Goal: Information Seeking & Learning: Find specific fact

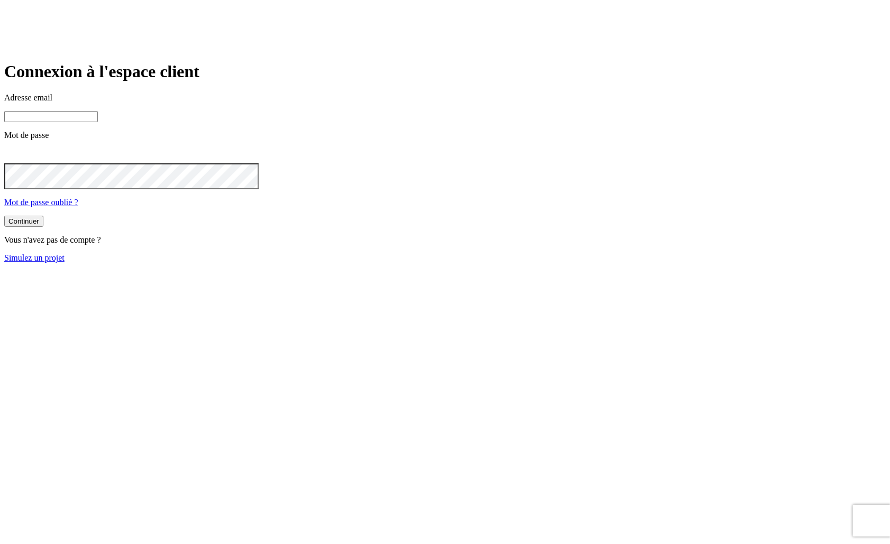
click at [98, 122] on input at bounding box center [51, 116] width 94 height 11
paste input "[PERSON_NAME][DOMAIN_NAME][EMAIL_ADDRESS][DOMAIN_NAME]"
type input "[PERSON_NAME][DOMAIN_NAME][EMAIL_ADDRESS][DOMAIN_NAME]"
click at [4, 217] on button "Continuer" at bounding box center [23, 222] width 39 height 11
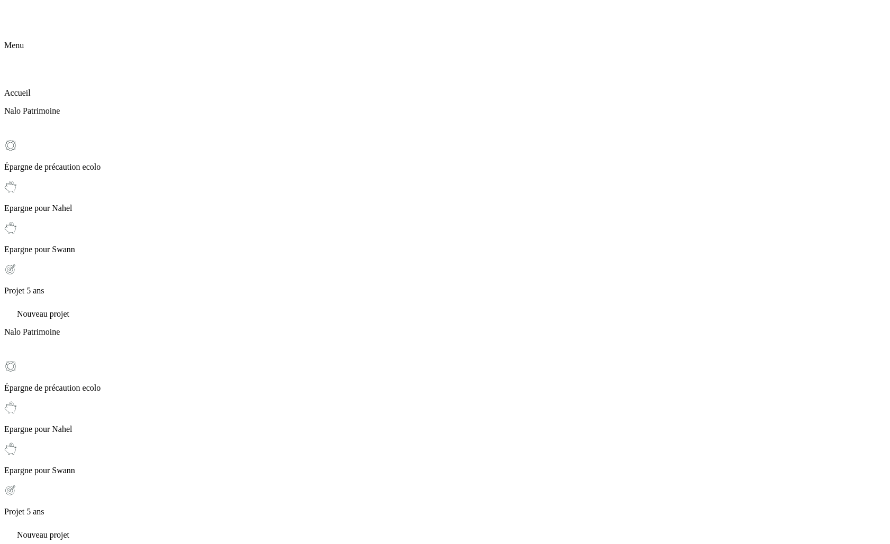
scroll to position [14, 0]
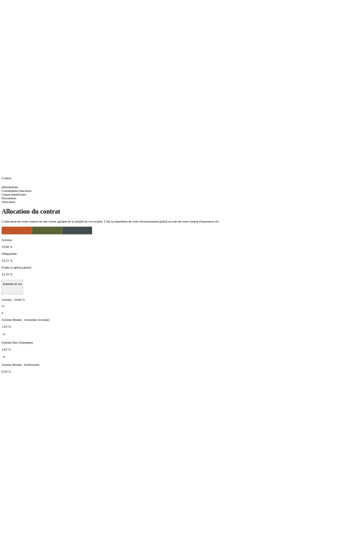
scroll to position [59, 0]
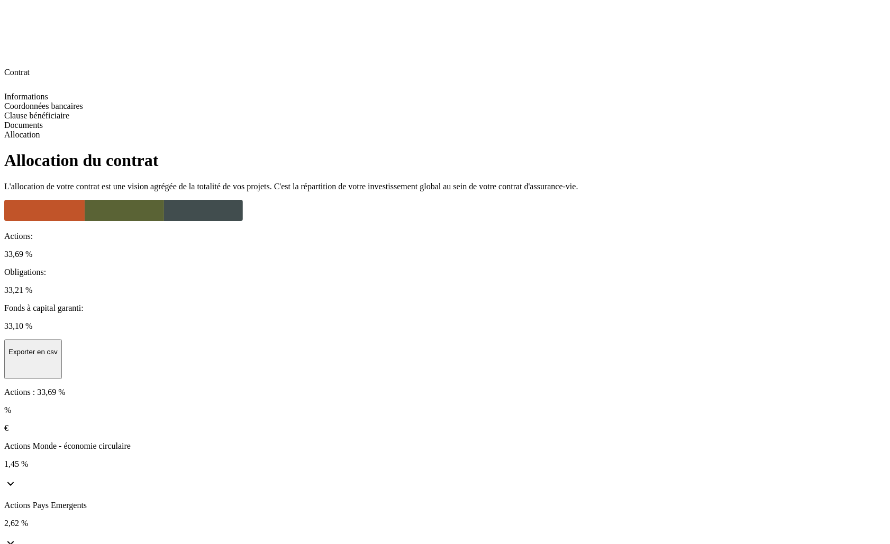
click at [17, 478] on icon at bounding box center [10, 484] width 13 height 13
copy p "LU1861138961"
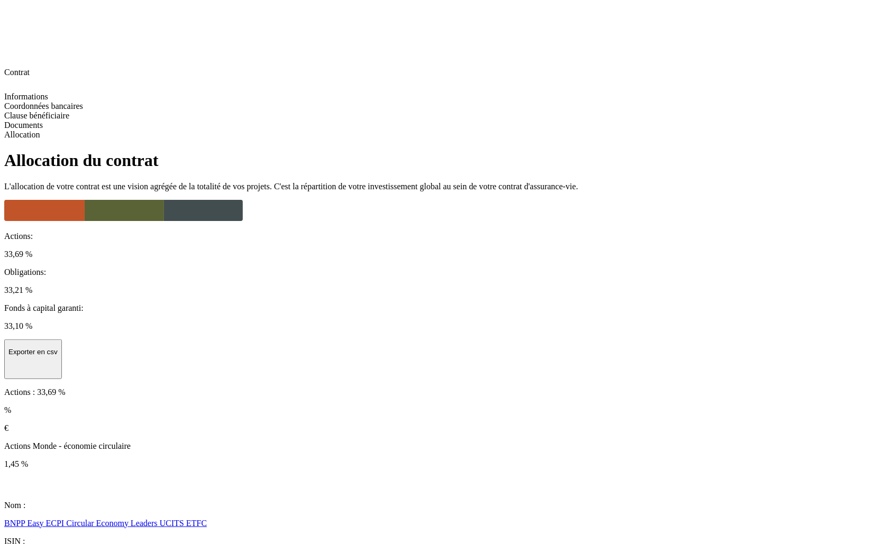
copy p "LU1953136527"
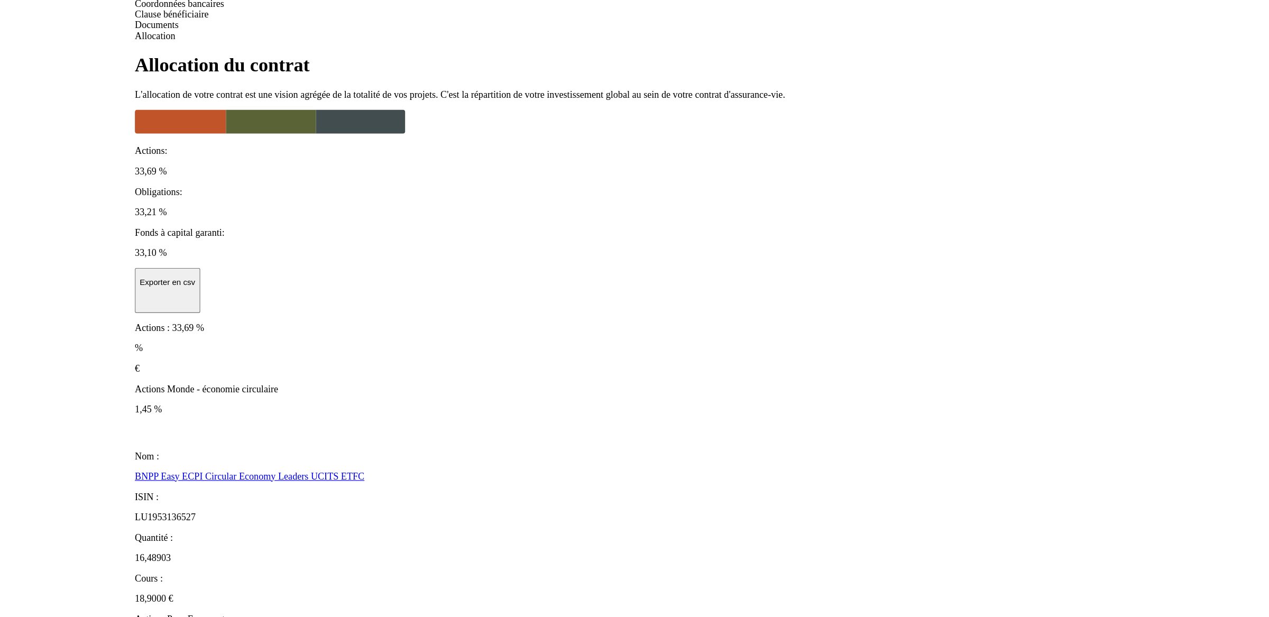
scroll to position [139, 0]
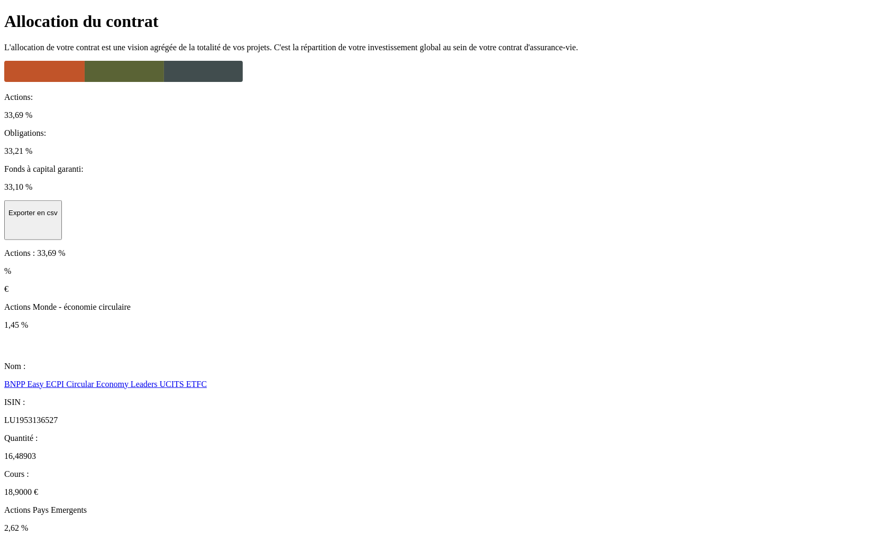
copy p "LU2446381555"
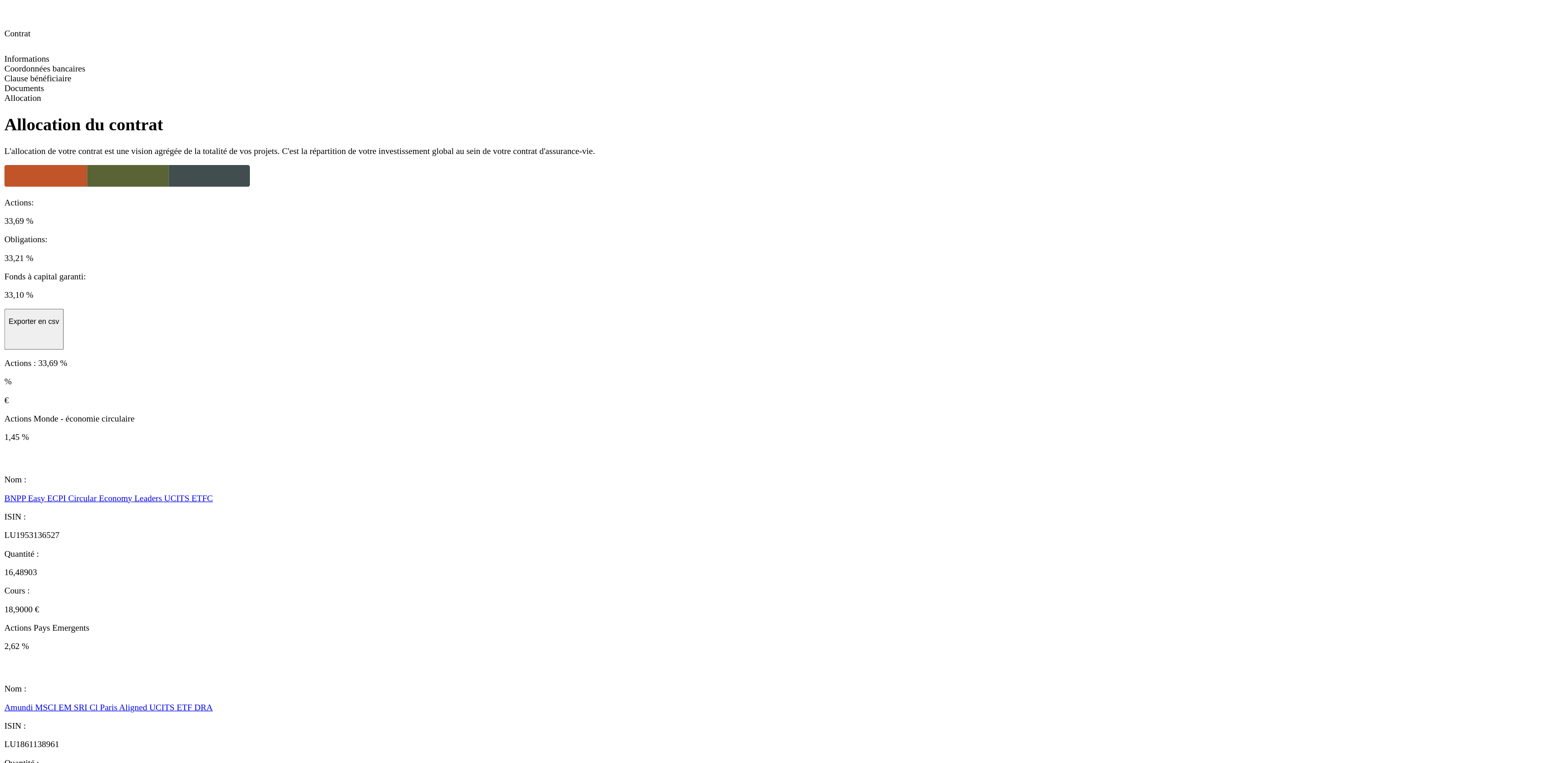
scroll to position [0, 0]
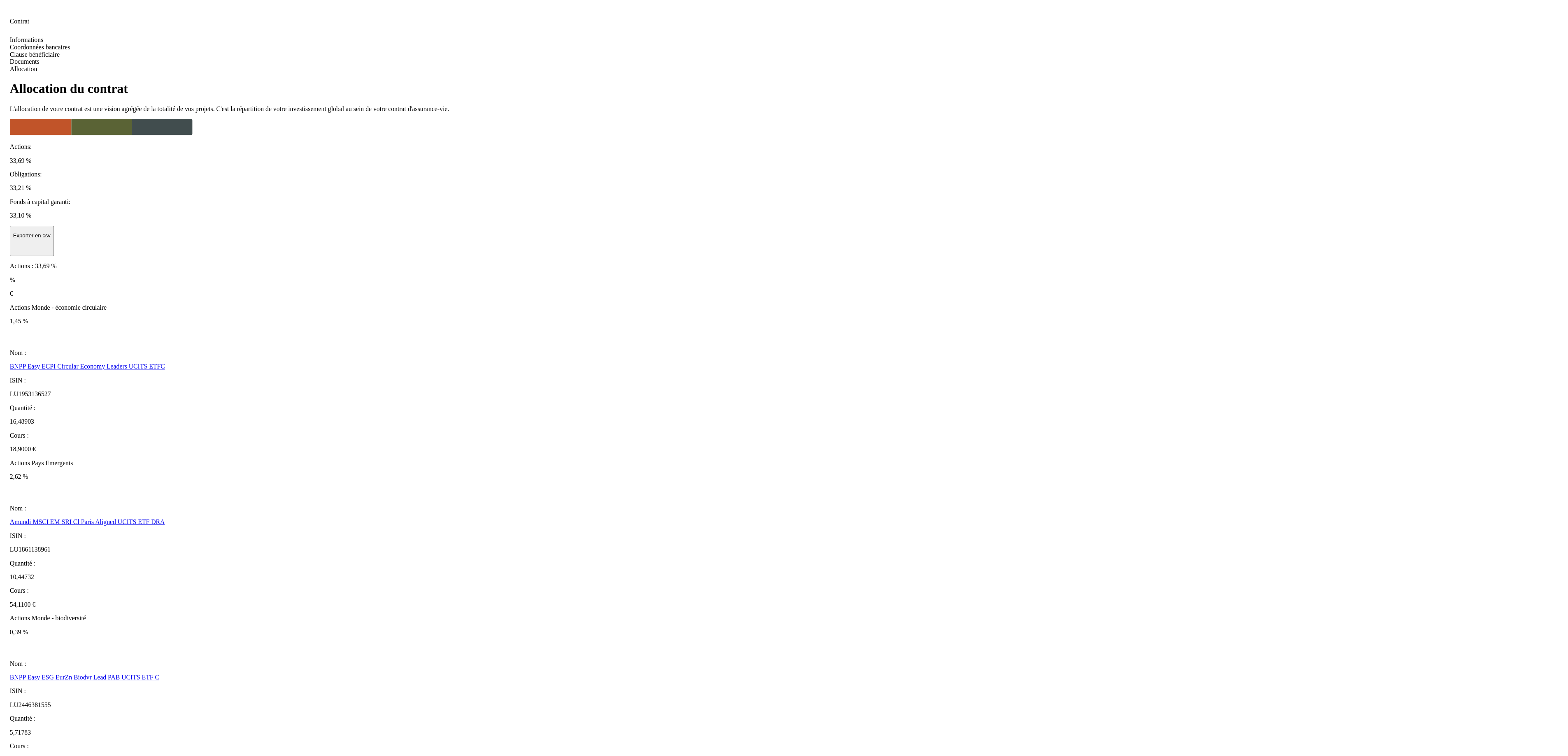
scroll to position [29, 0]
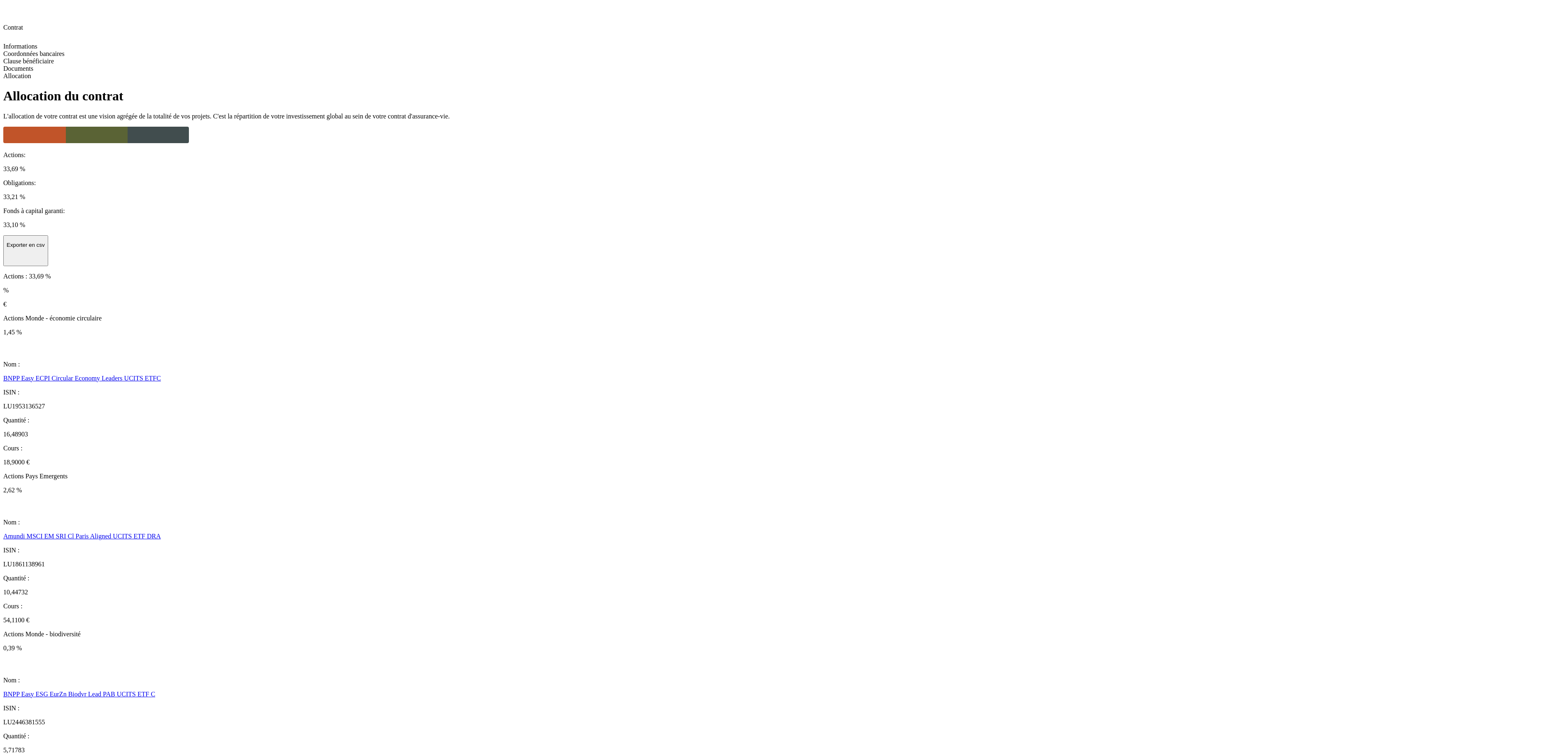
scroll to position [148, 0]
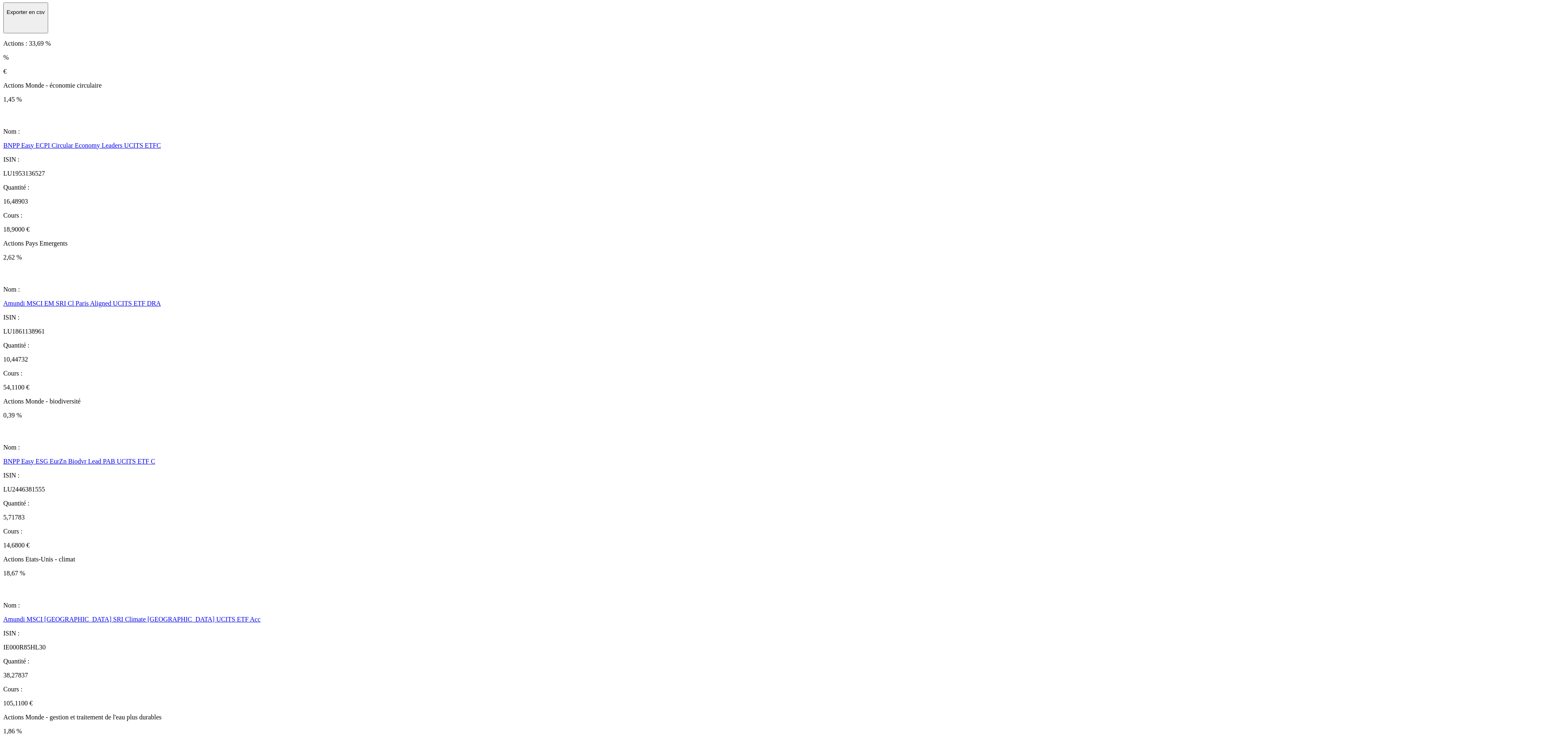
scroll to position [444, 0]
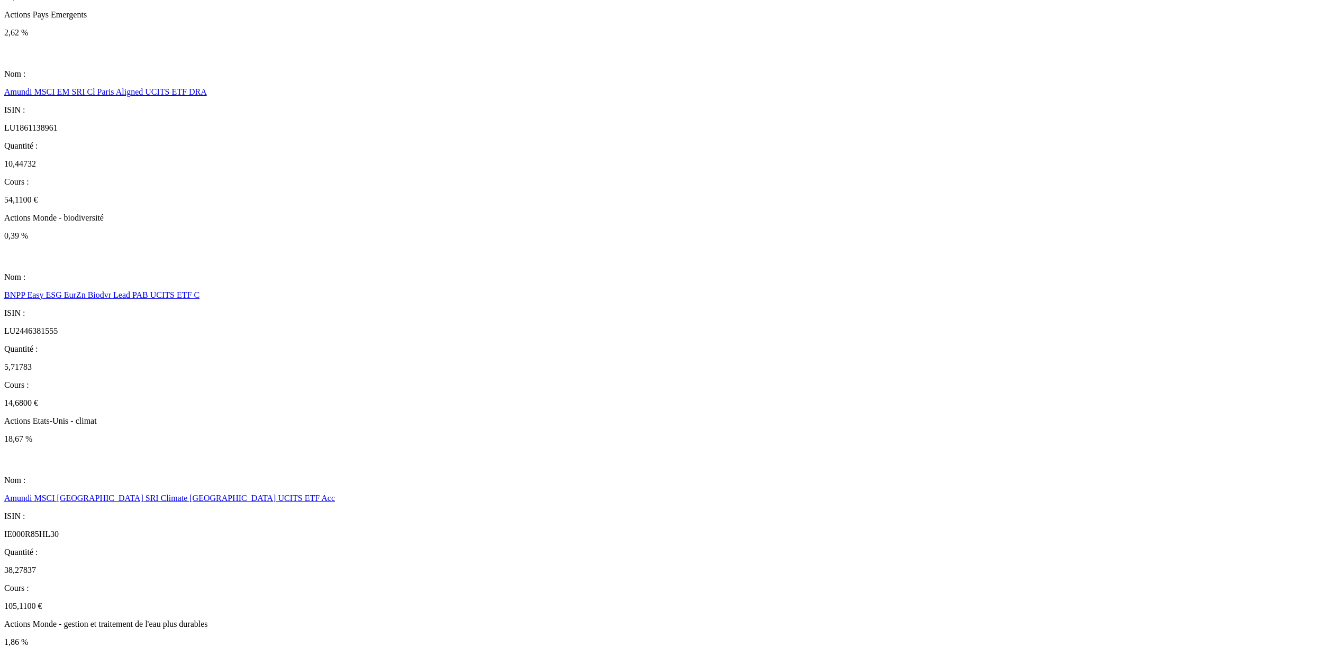
drag, startPoint x: 1298, startPoint y: 452, endPoint x: 865, endPoint y: 676, distance: 487.4
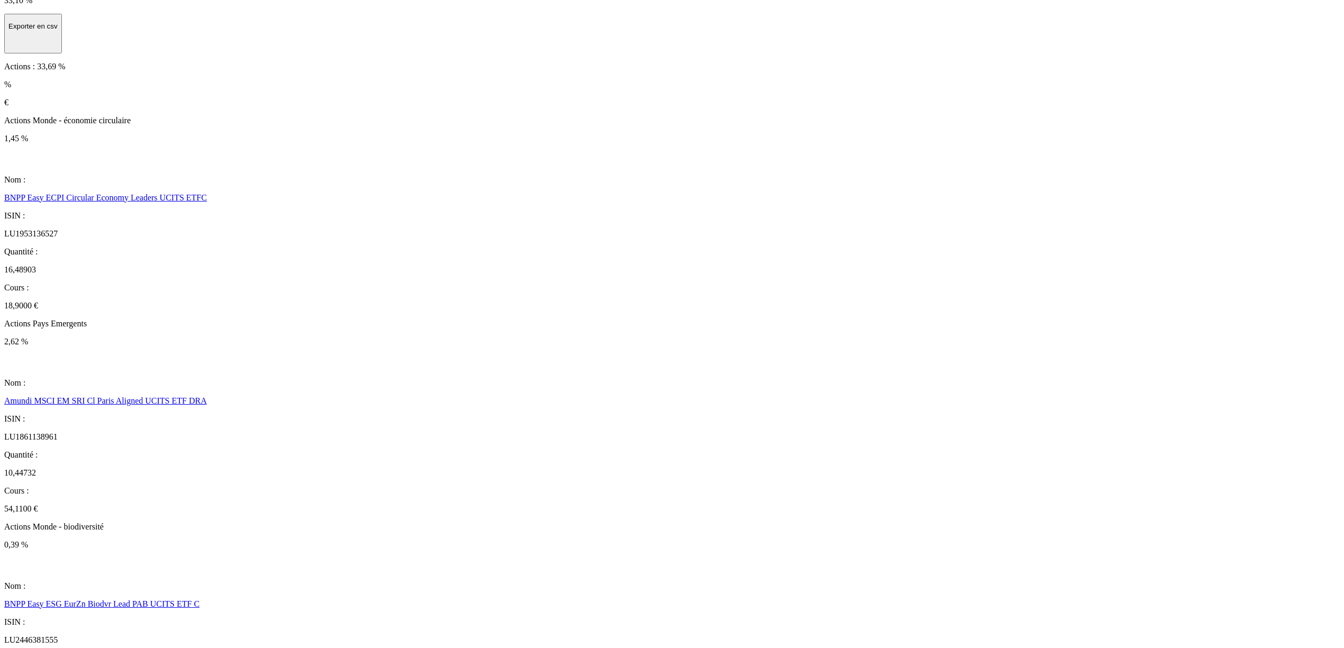
scroll to position [0, 0]
